Goal: Information Seeking & Learning: Find specific fact

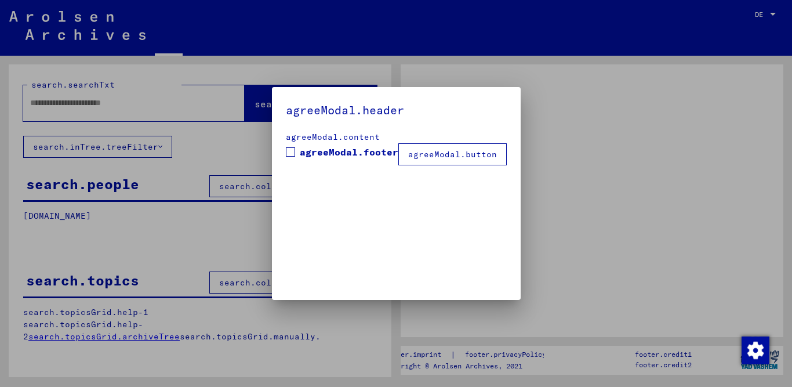
type input "******"
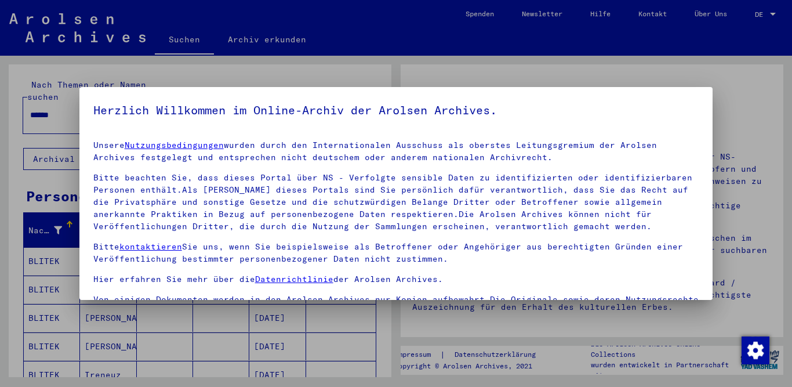
click at [778, 136] on div at bounding box center [396, 193] width 792 height 387
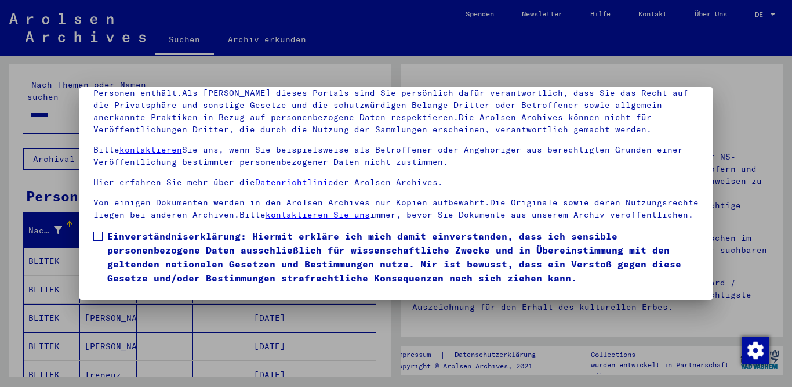
scroll to position [51, 0]
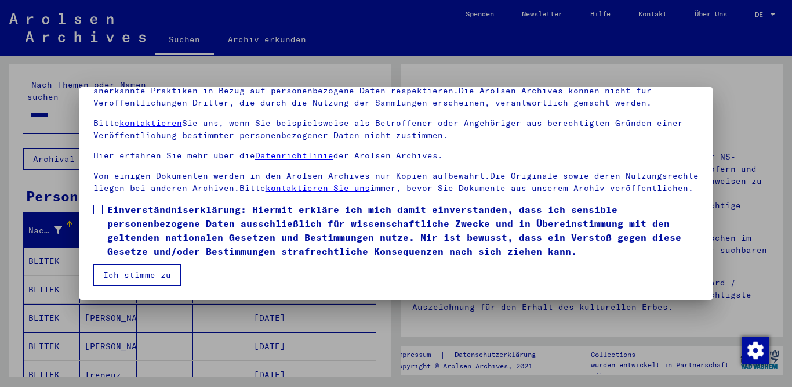
click at [100, 209] on span at bounding box center [97, 209] width 9 height 9
click at [135, 278] on button "Ich stimme zu" at bounding box center [137, 275] width 88 height 22
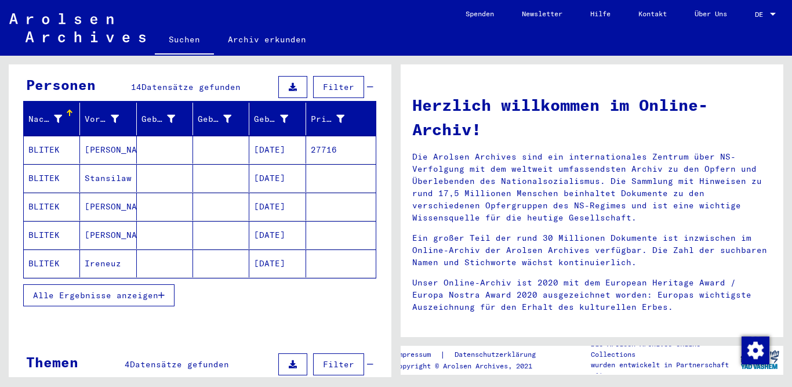
scroll to position [118, 0]
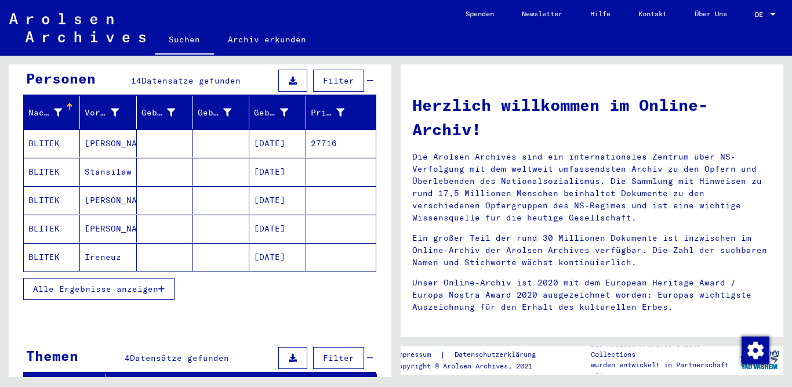
click at [37, 256] on mat-cell "BLITEK" at bounding box center [52, 257] width 56 height 28
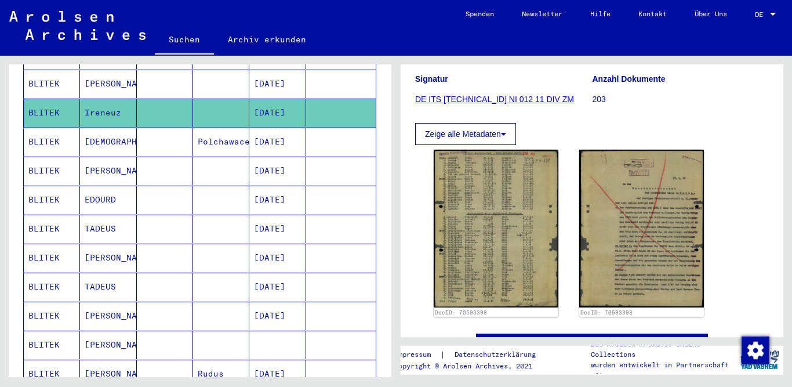
scroll to position [263, 0]
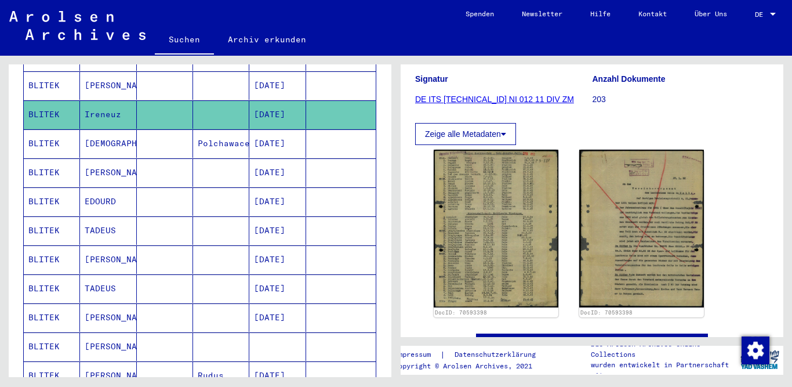
click at [45, 139] on mat-cell "BLITEK" at bounding box center [52, 143] width 56 height 28
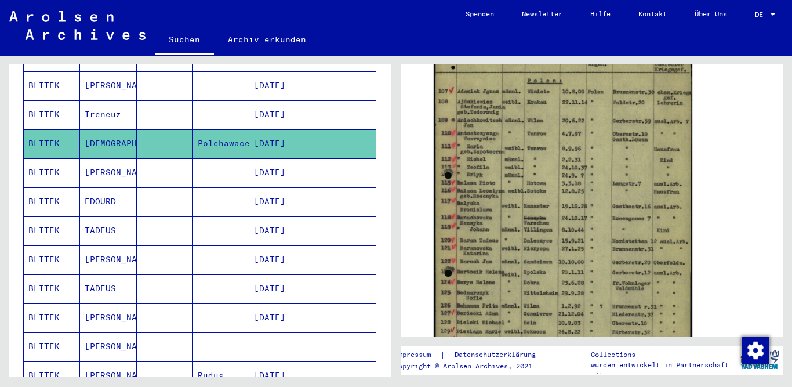
scroll to position [172, 0]
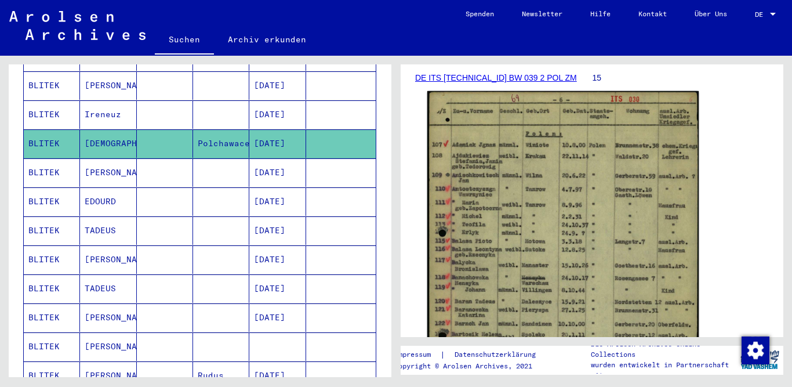
click at [520, 224] on img at bounding box center [562, 283] width 271 height 384
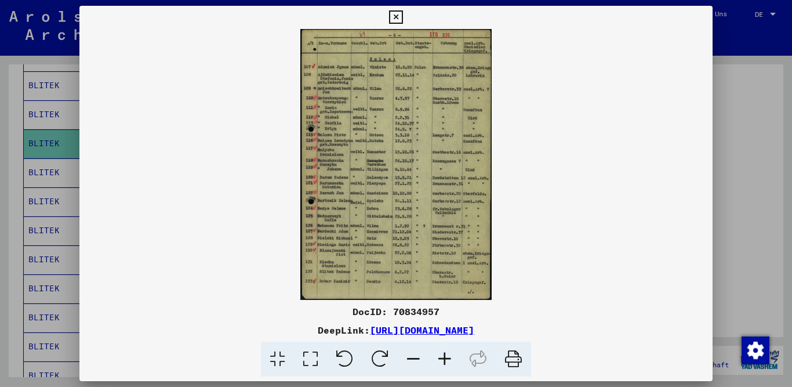
click at [442, 359] on icon at bounding box center [444, 358] width 31 height 35
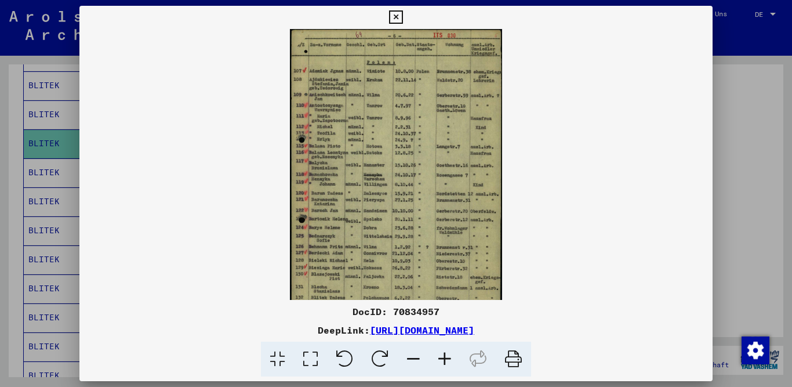
click at [442, 359] on icon at bounding box center [444, 358] width 31 height 35
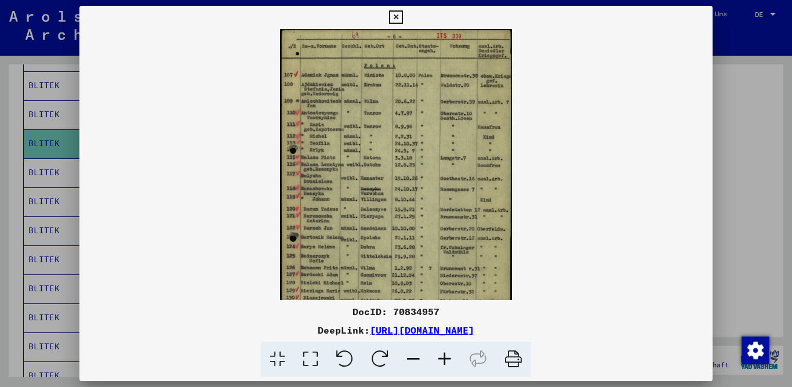
click at [442, 359] on icon at bounding box center [444, 358] width 31 height 35
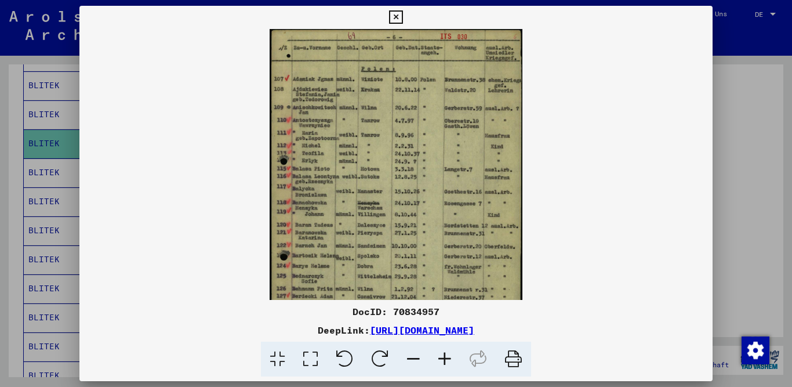
click at [442, 359] on icon at bounding box center [444, 358] width 31 height 35
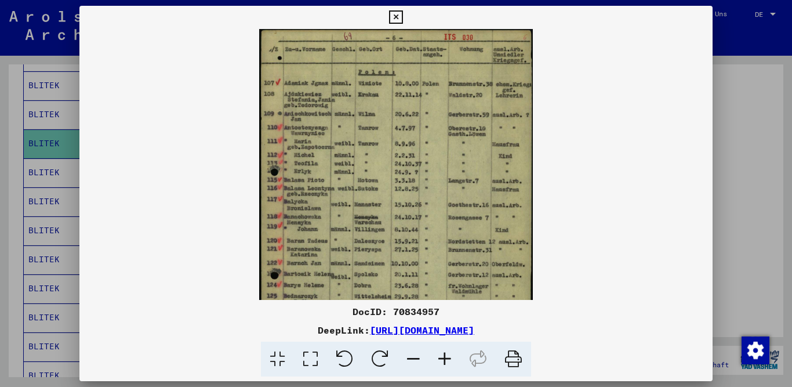
click at [442, 359] on icon at bounding box center [444, 358] width 31 height 35
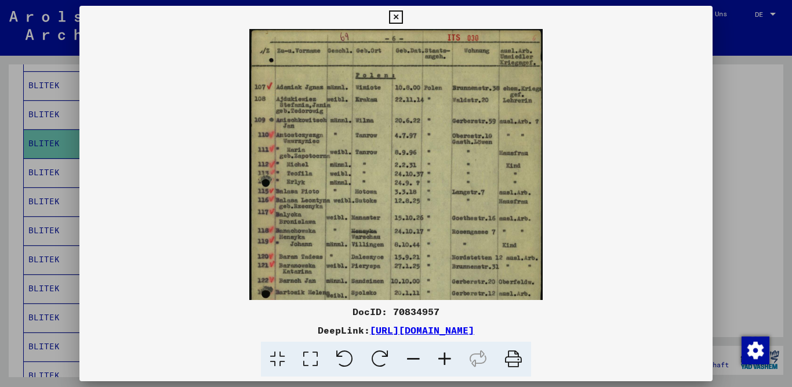
click at [442, 359] on icon at bounding box center [444, 358] width 31 height 35
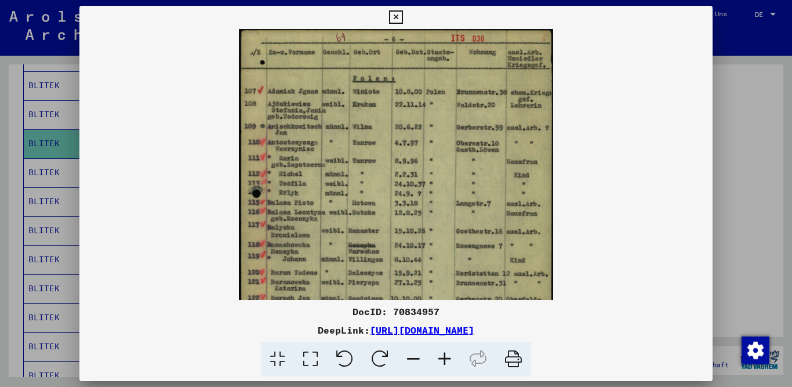
click at [442, 359] on icon at bounding box center [444, 358] width 31 height 35
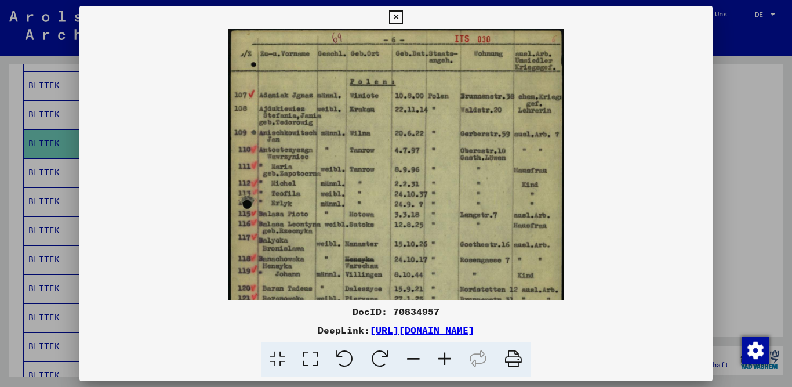
click at [442, 359] on icon at bounding box center [444, 358] width 31 height 35
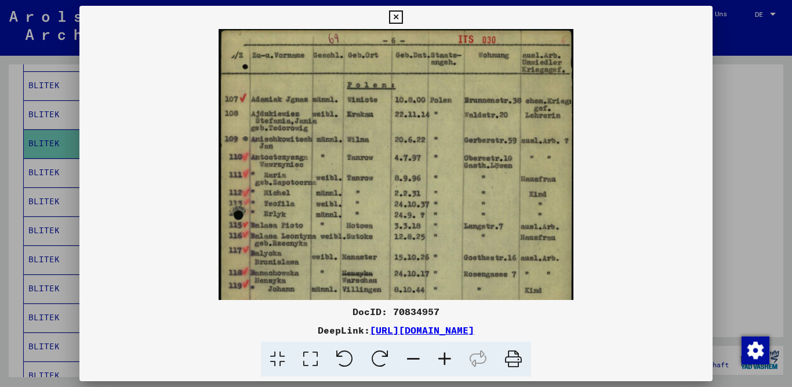
click at [442, 359] on icon at bounding box center [444, 358] width 31 height 35
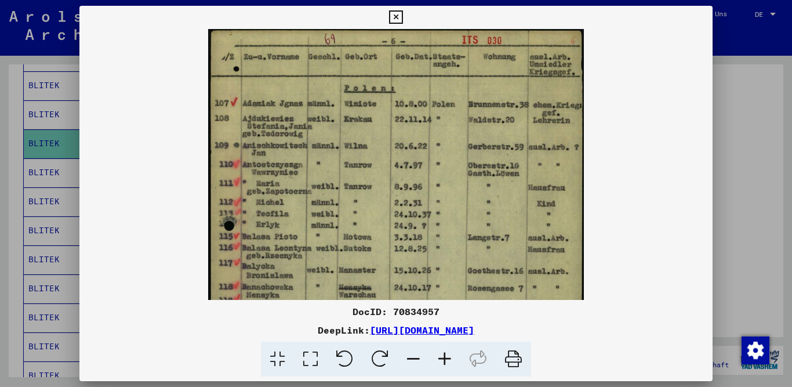
click at [442, 359] on icon at bounding box center [444, 358] width 31 height 35
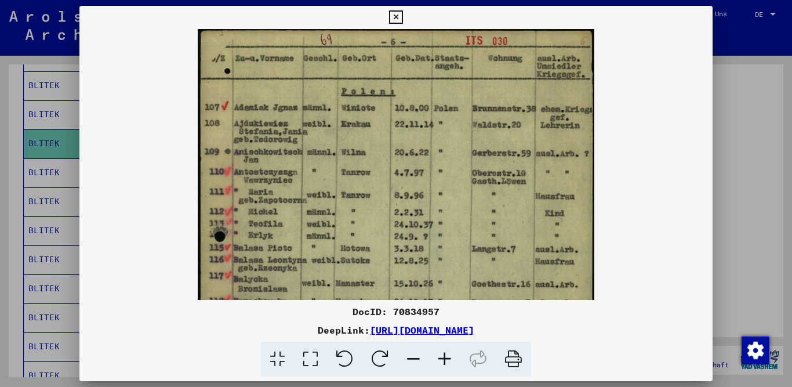
click at [442, 359] on icon at bounding box center [444, 358] width 31 height 35
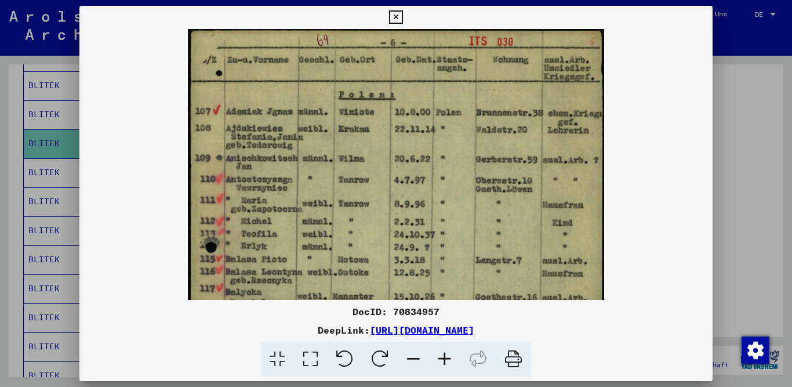
click at [442, 359] on icon at bounding box center [444, 358] width 31 height 35
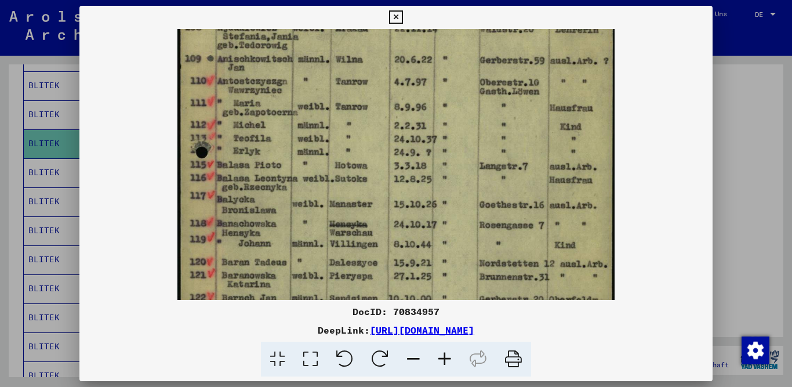
drag, startPoint x: 312, startPoint y: 252, endPoint x: 334, endPoint y: 152, distance: 102.5
click at [334, 147] on img at bounding box center [395, 232] width 437 height 618
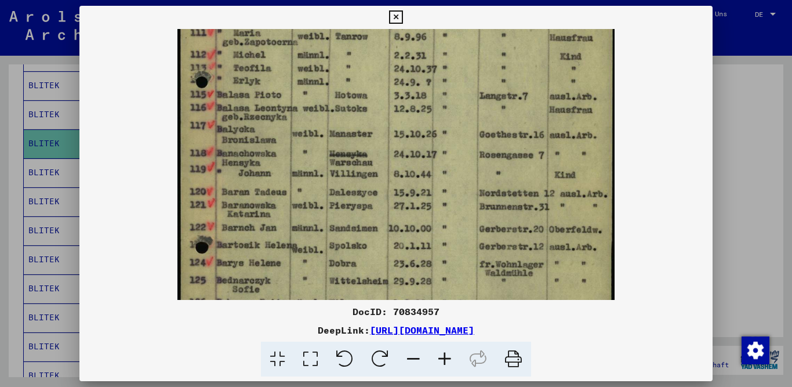
drag, startPoint x: 337, startPoint y: 223, endPoint x: 345, endPoint y: 151, distance: 71.7
click at [345, 151] on img at bounding box center [395, 162] width 437 height 618
drag, startPoint x: 347, startPoint y: 210, endPoint x: 349, endPoint y: 158, distance: 52.2
click at [349, 158] on img at bounding box center [395, 161] width 437 height 618
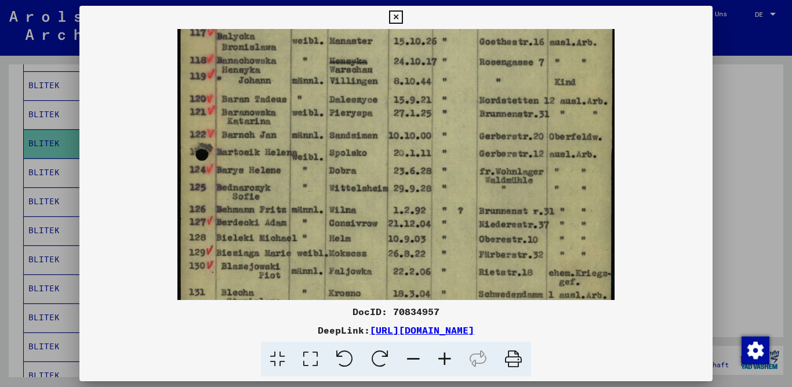
drag, startPoint x: 346, startPoint y: 223, endPoint x: 355, endPoint y: 158, distance: 64.9
click at [354, 146] on img at bounding box center [395, 70] width 437 height 618
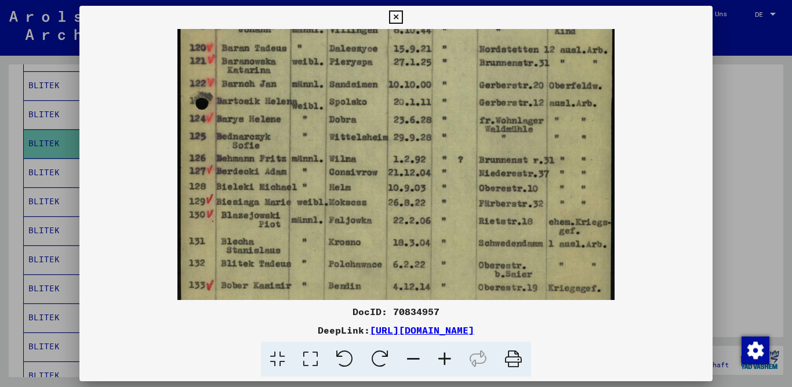
scroll to position [323, 0]
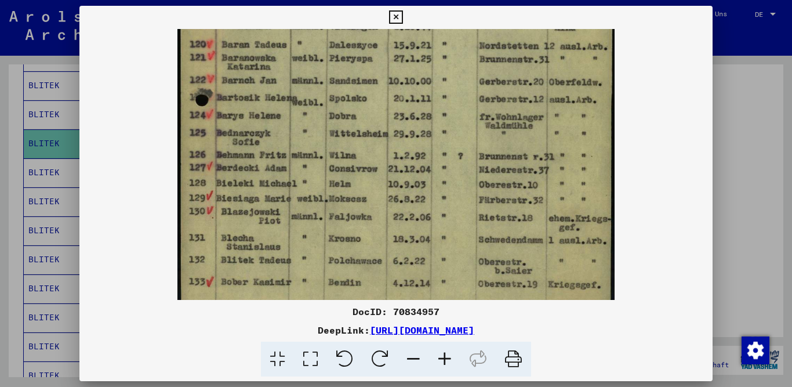
drag, startPoint x: 350, startPoint y: 220, endPoint x: 349, endPoint y: 205, distance: 15.1
click at [349, 205] on img at bounding box center [395, 15] width 437 height 618
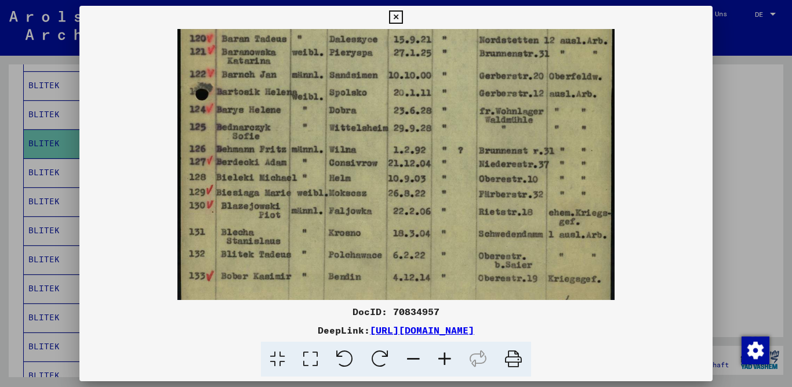
scroll to position [329, 0]
drag, startPoint x: 349, startPoint y: 220, endPoint x: 344, endPoint y: 214, distance: 8.2
click at [342, 213] on img at bounding box center [395, 9] width 437 height 618
